Goal: Task Accomplishment & Management: Manage account settings

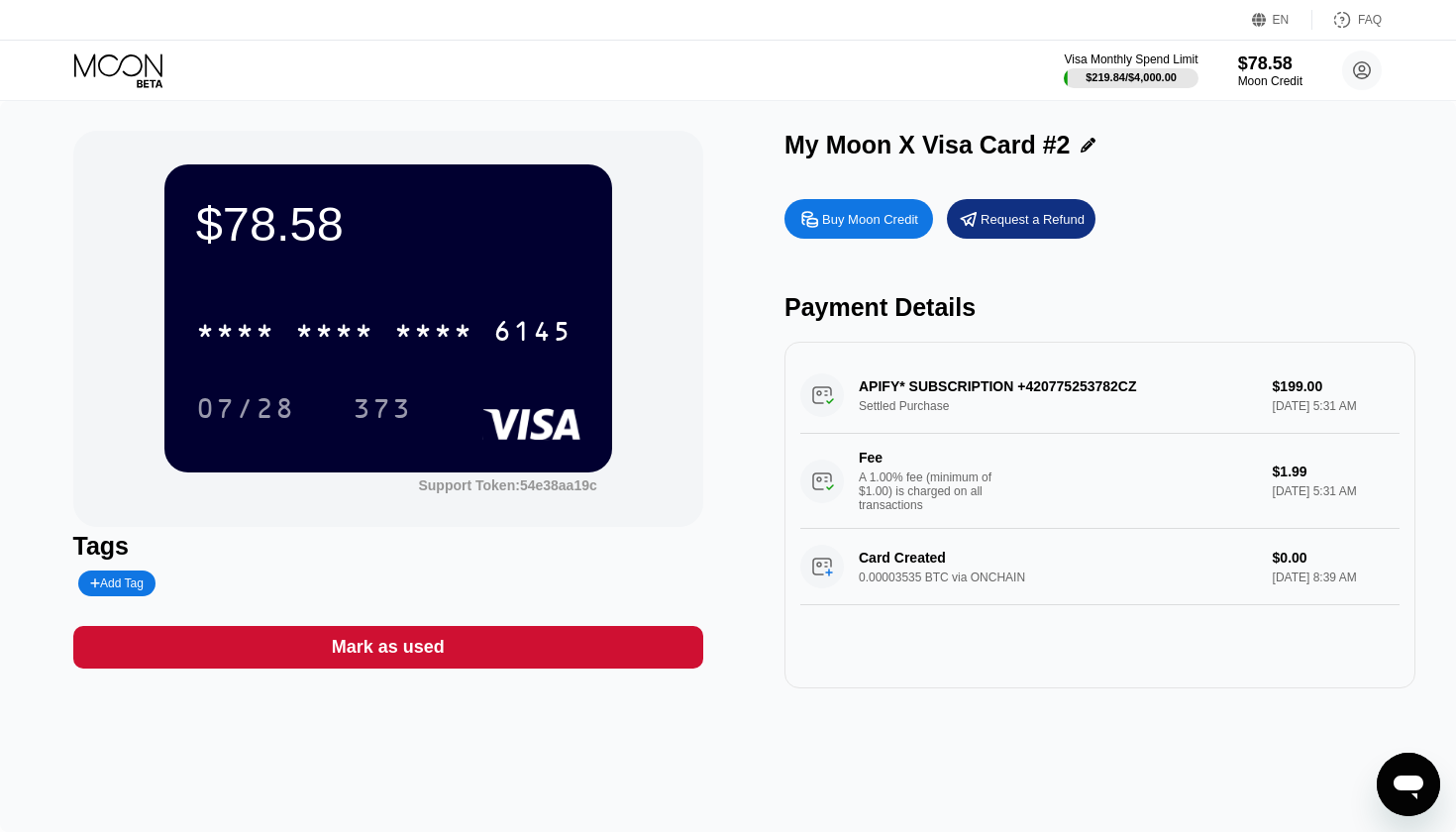
click at [320, 241] on div "$78.58" at bounding box center [388, 223] width 384 height 55
click at [371, 303] on div "* * * * * * * * * * * * 6145" at bounding box center [388, 324] width 384 height 67
click at [1282, 69] on div "$78.58" at bounding box center [1270, 62] width 66 height 21
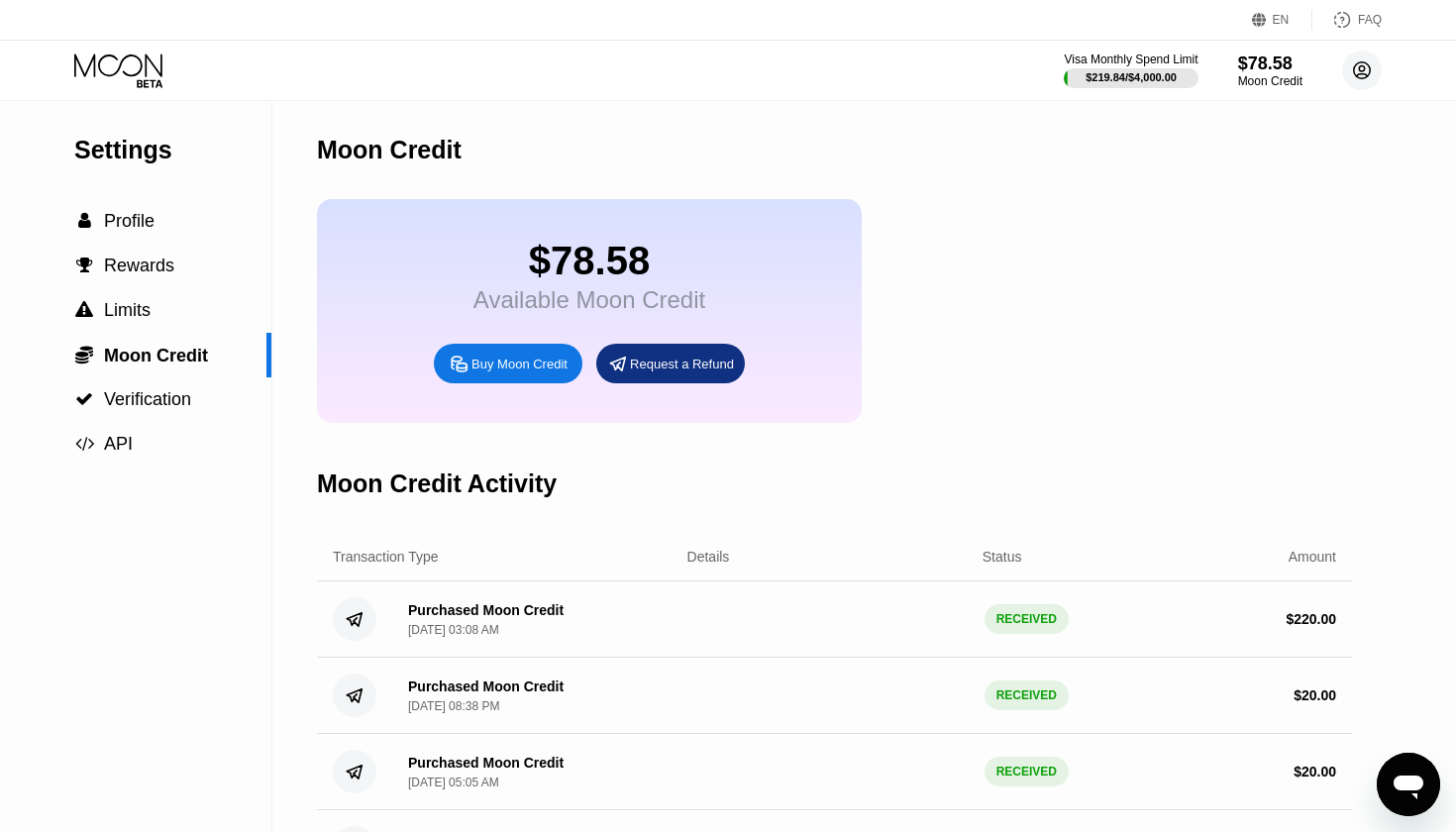
click at [1363, 64] on circle at bounding box center [1362, 71] width 40 height 40
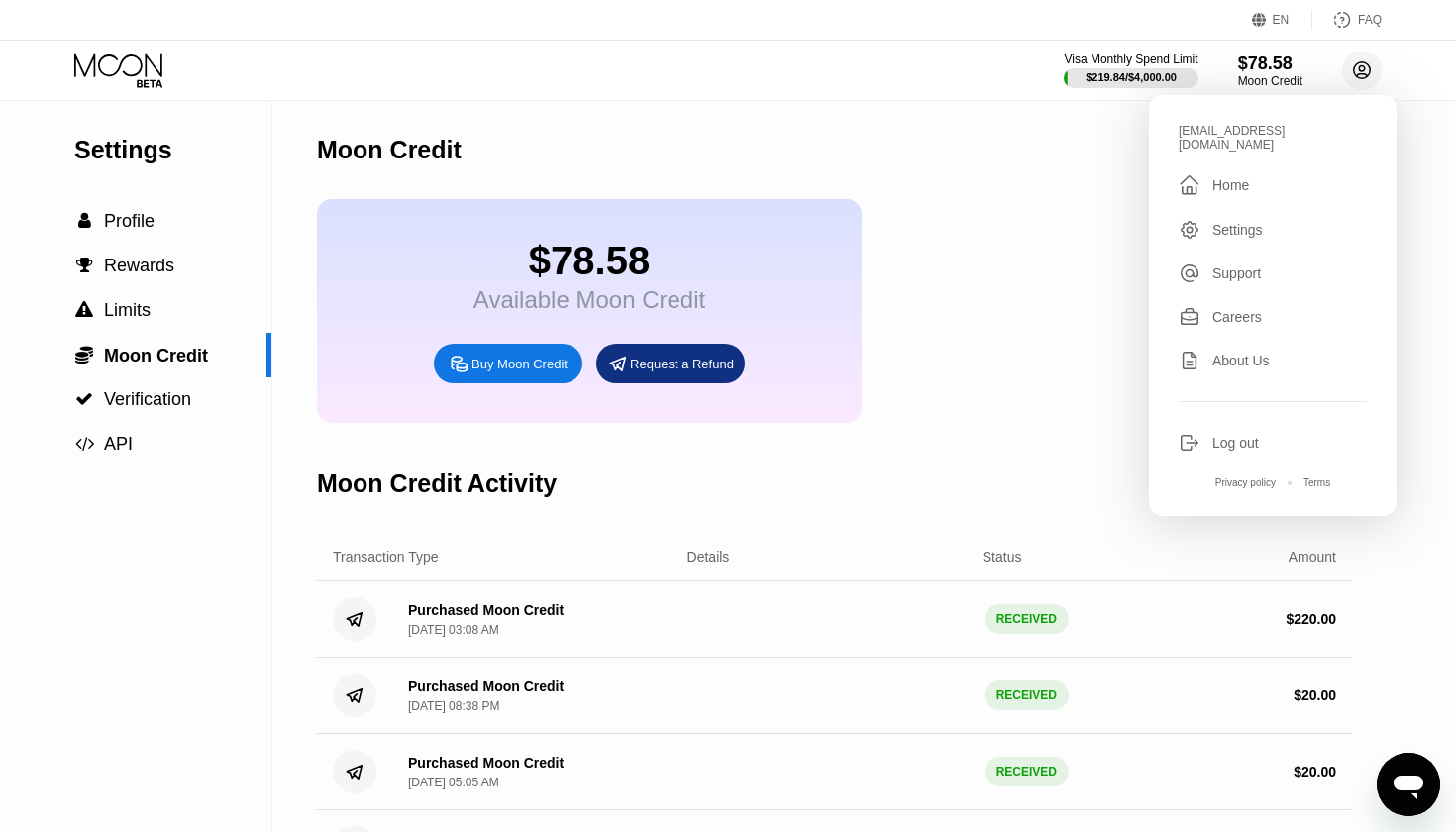
click at [1363, 64] on circle at bounding box center [1362, 71] width 40 height 40
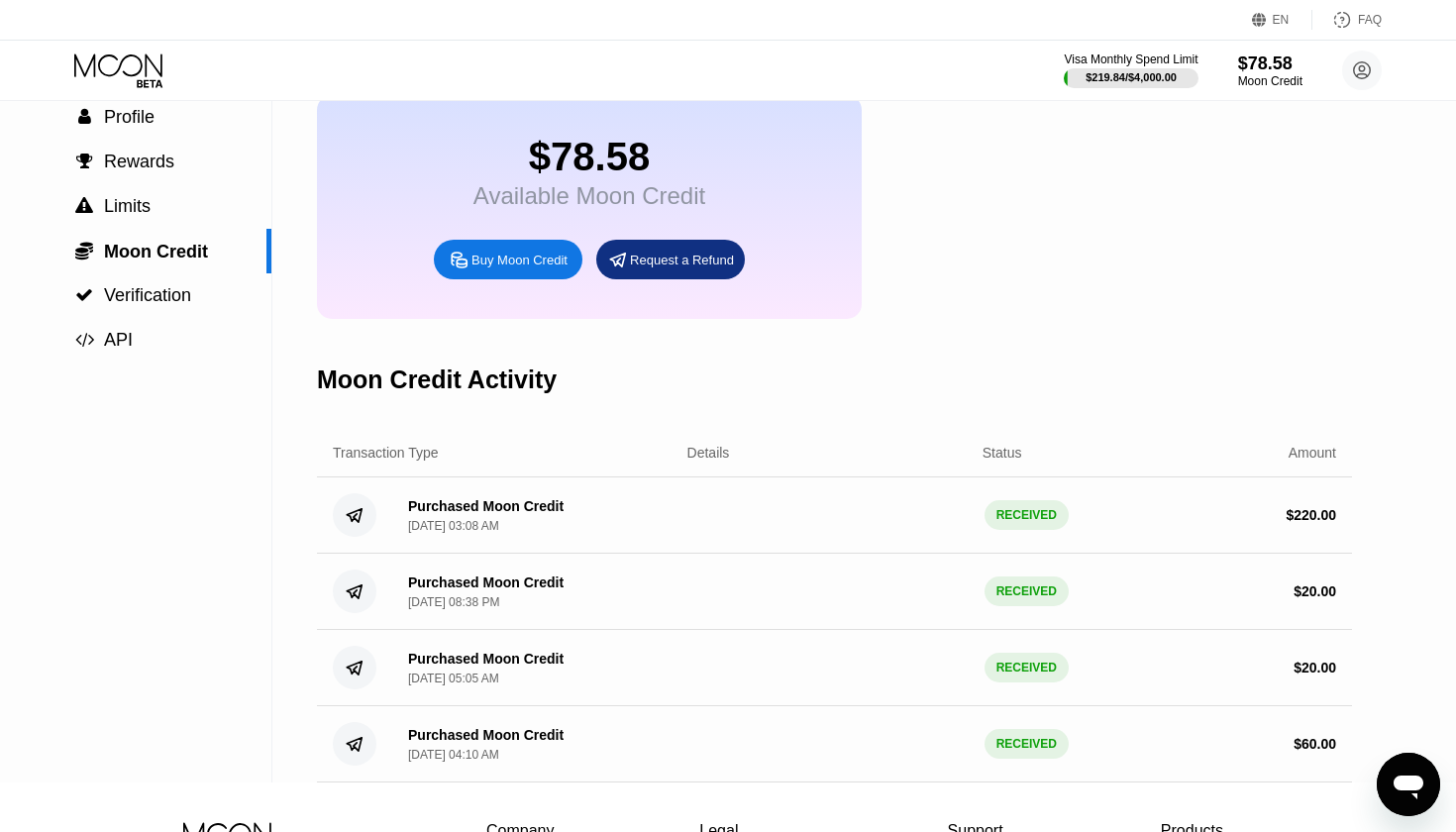
scroll to position [68, 0]
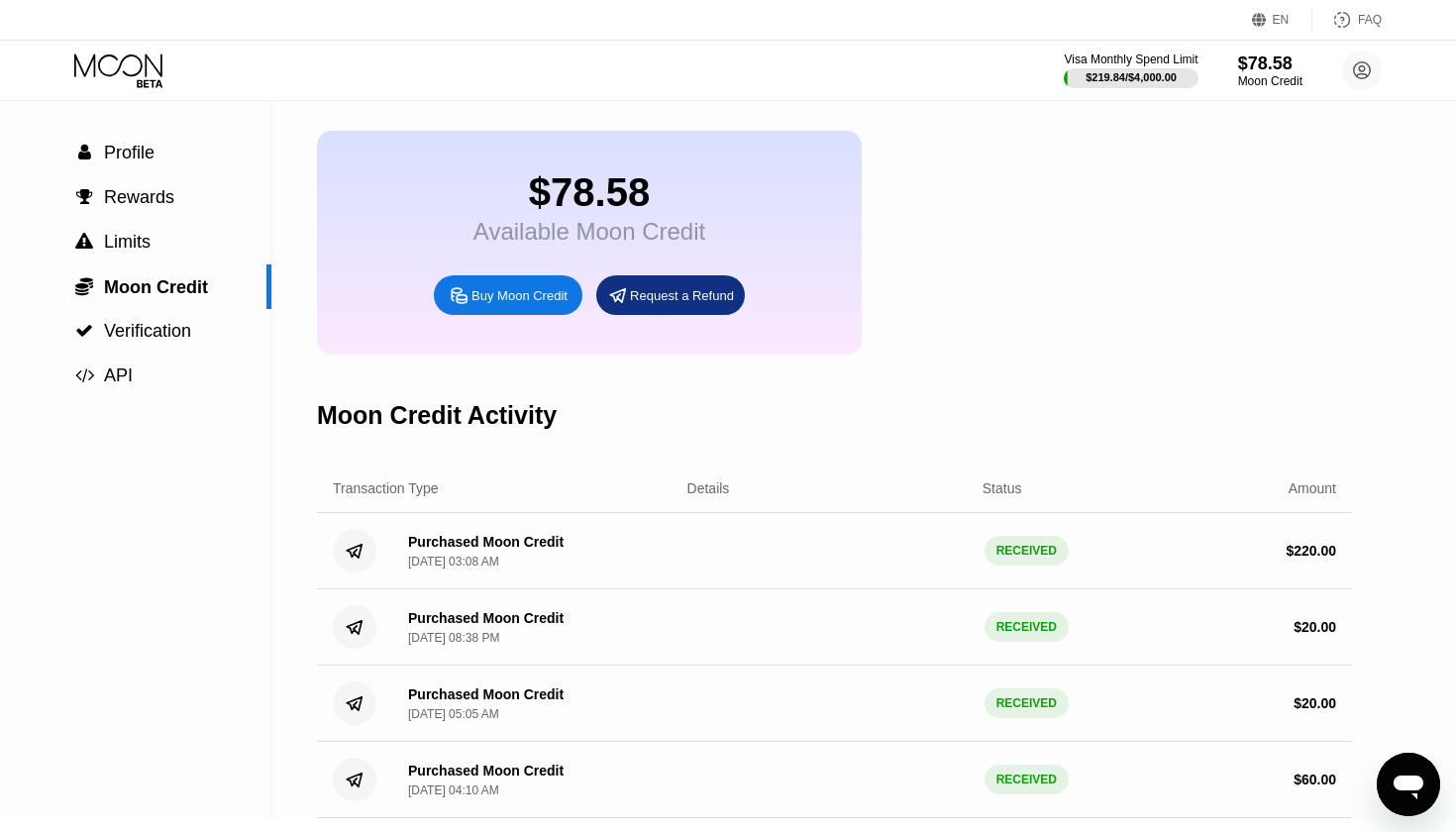
click at [151, 59] on icon at bounding box center [118, 64] width 88 height 23
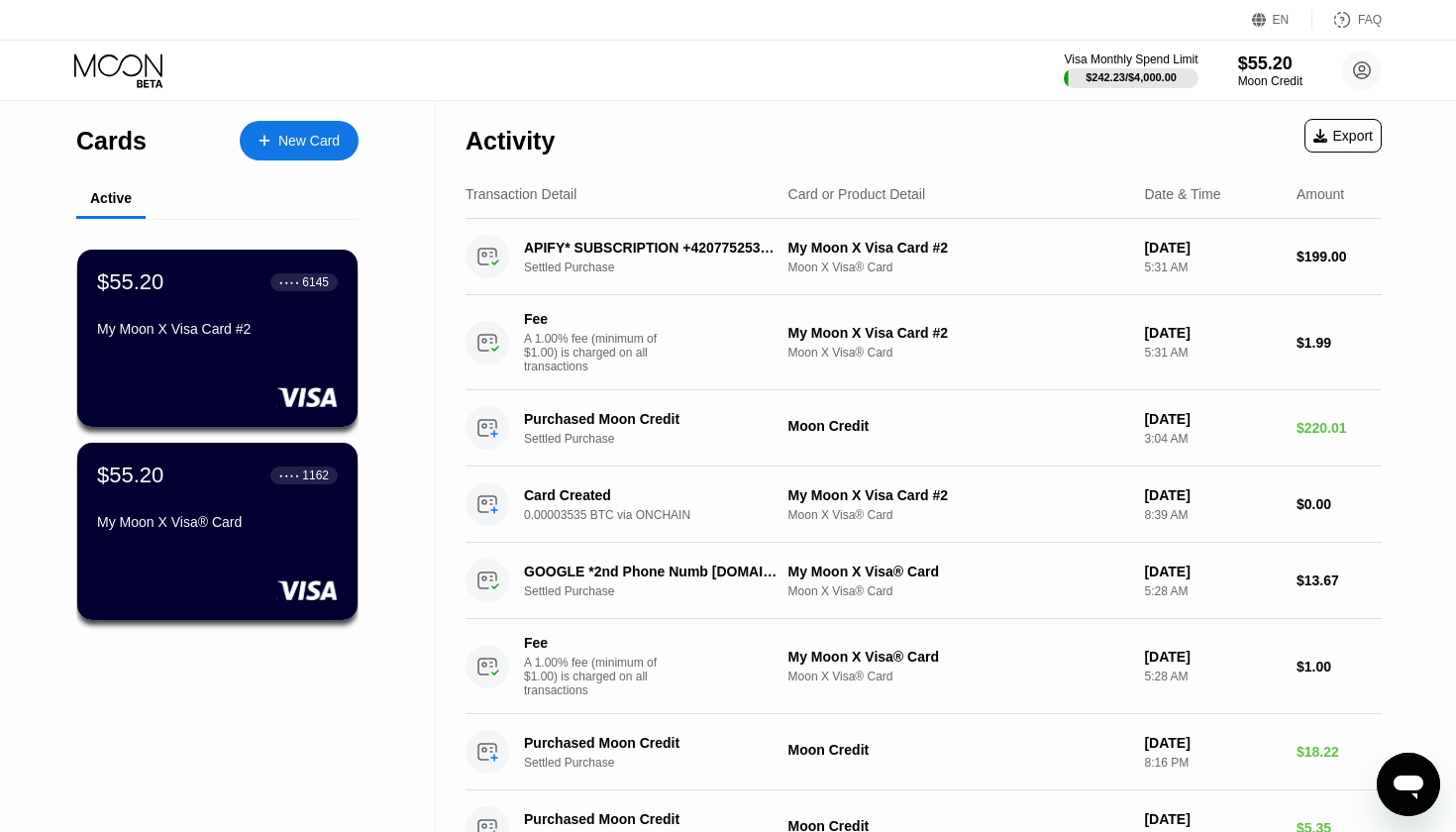
click at [93, 62] on icon at bounding box center [120, 70] width 92 height 35
